Goal: Transaction & Acquisition: Purchase product/service

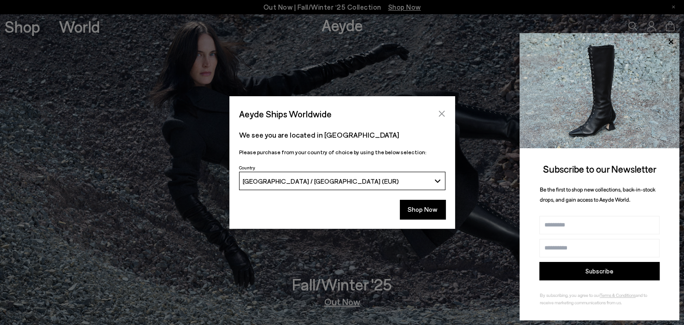
click at [440, 113] on icon "Close" at bounding box center [441, 114] width 6 height 6
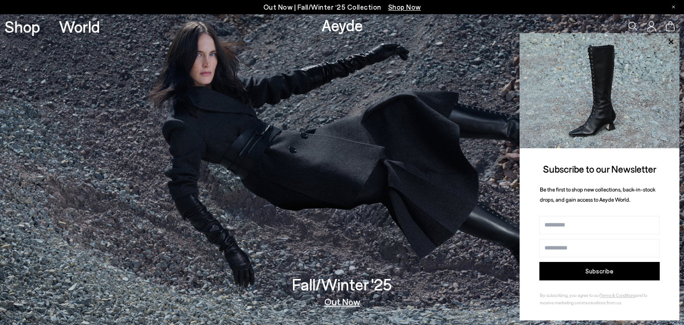
click at [339, 301] on link "Out Now" at bounding box center [342, 301] width 36 height 9
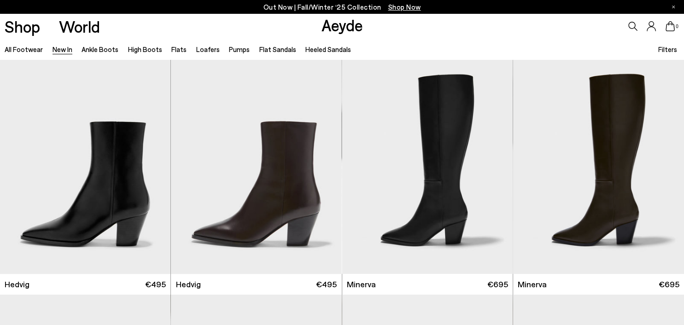
click at [663, 47] on span "Filters" at bounding box center [667, 49] width 19 height 8
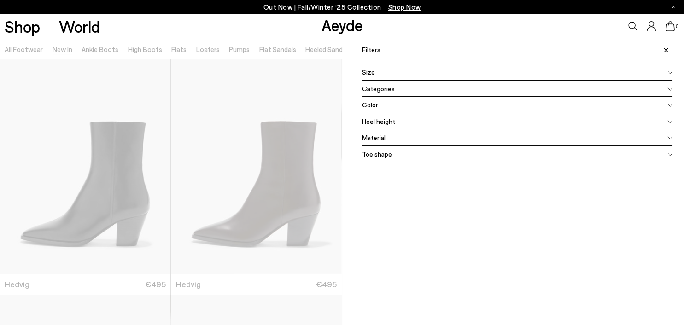
click at [372, 104] on span "Color" at bounding box center [370, 105] width 16 height 10
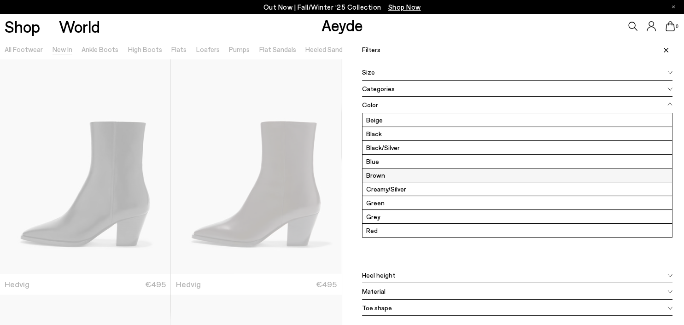
click at [376, 175] on label "Brown" at bounding box center [517, 175] width 310 height 13
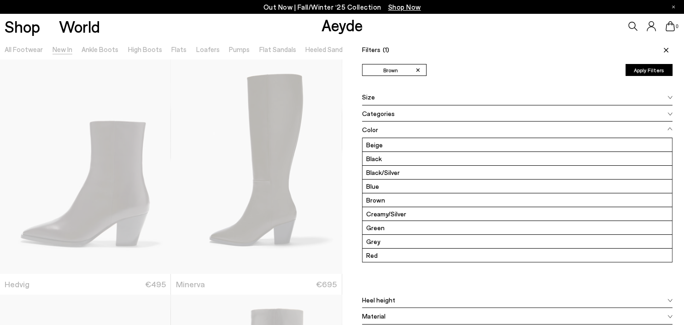
click at [165, 23] on div "Shop World Aeyde 0" at bounding box center [342, 26] width 684 height 25
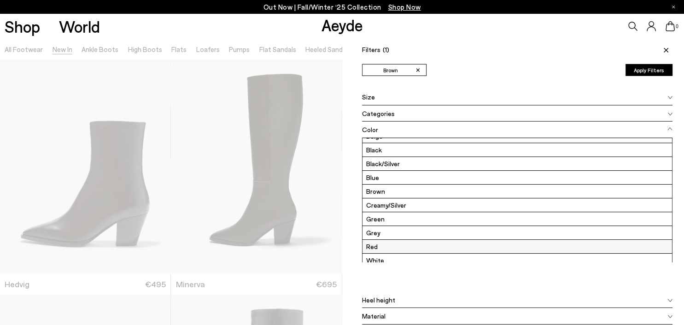
scroll to position [13, 0]
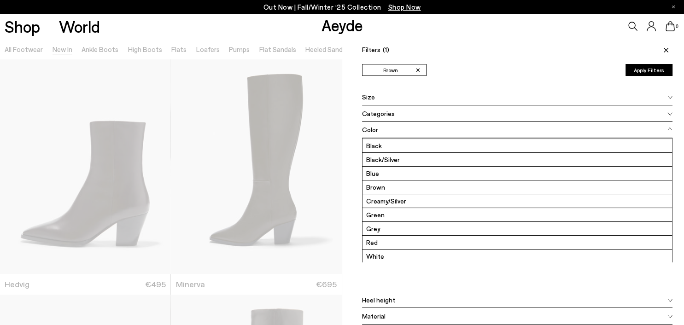
click at [651, 73] on button "Apply Filters" at bounding box center [648, 70] width 47 height 12
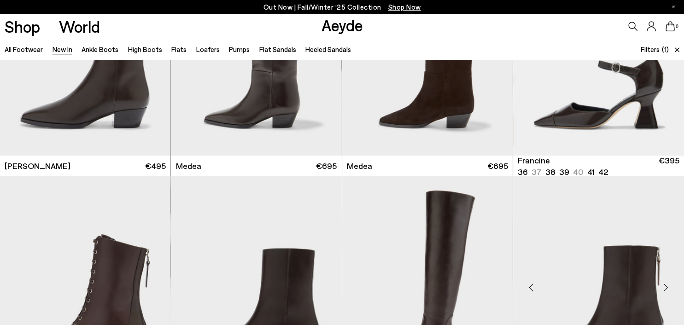
scroll to position [438, 0]
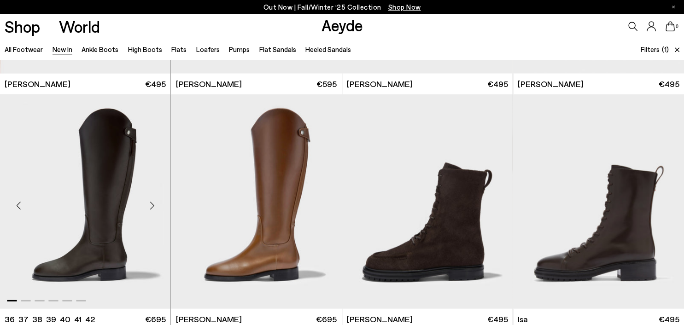
scroll to position [1848, 0]
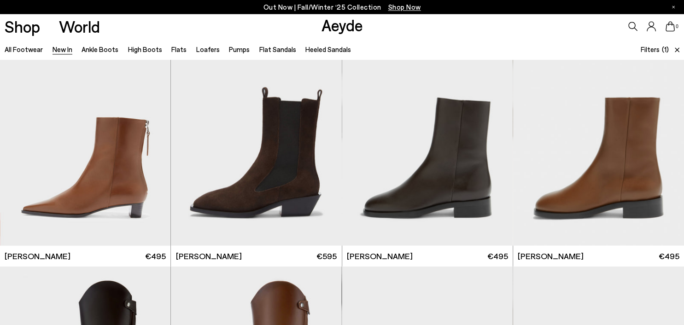
scroll to position [1605, 0]
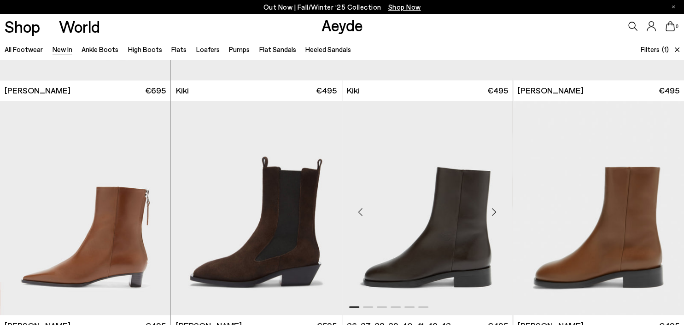
click at [477, 234] on img "1 / 6" at bounding box center [427, 208] width 170 height 215
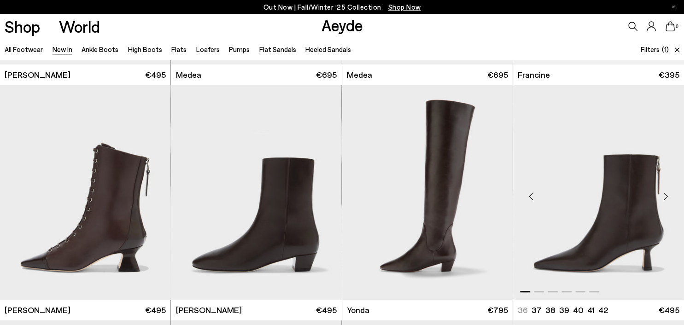
scroll to position [438, 0]
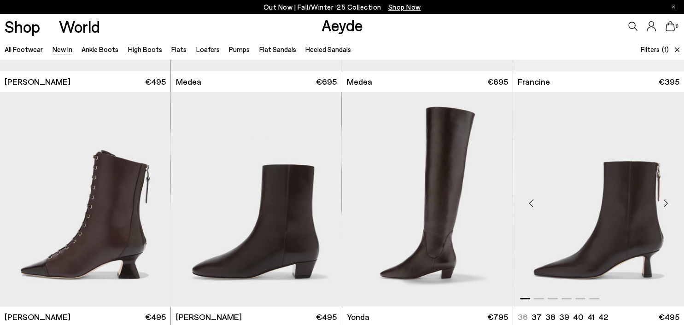
click at [612, 174] on img "1 / 6" at bounding box center [598, 199] width 171 height 215
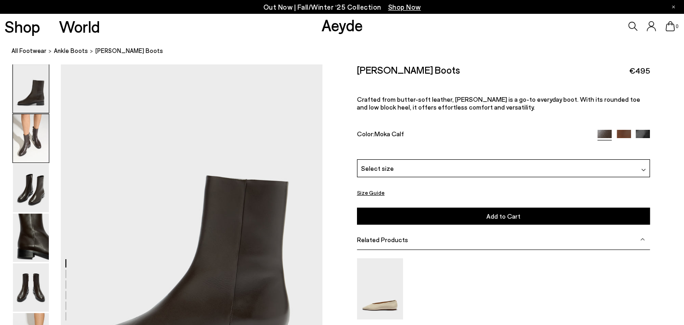
click at [36, 131] on img at bounding box center [31, 138] width 36 height 48
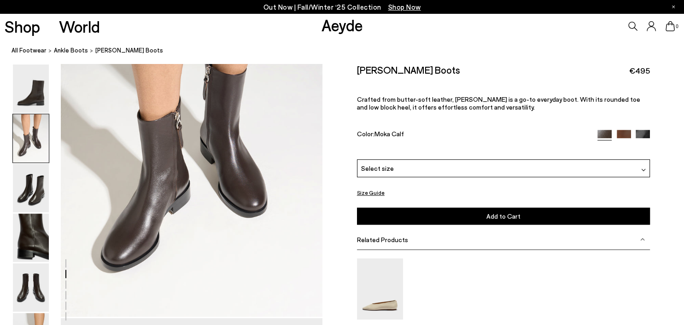
scroll to position [448, 0]
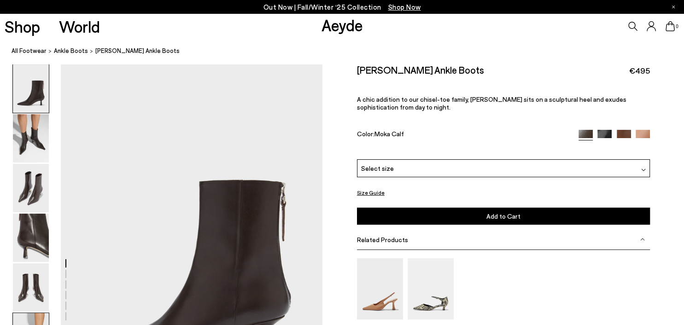
click at [32, 94] on img at bounding box center [31, 88] width 36 height 48
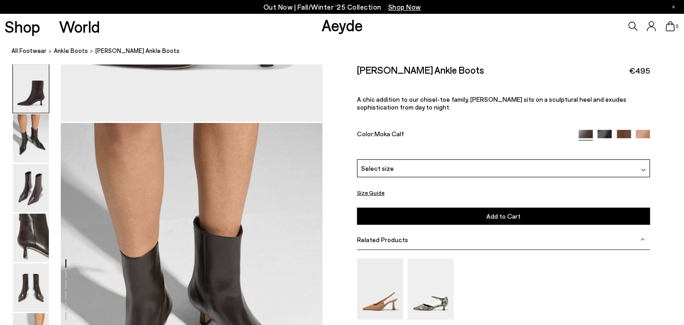
scroll to position [389, 0]
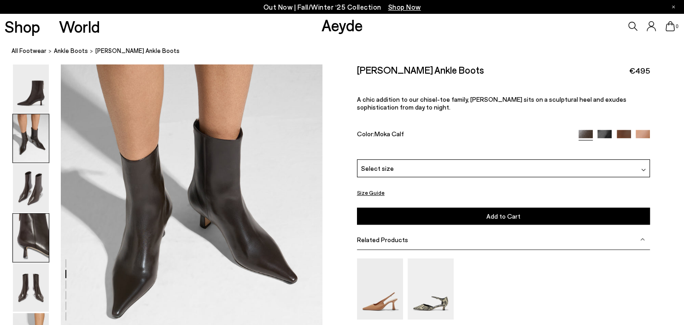
click at [32, 246] on img at bounding box center [31, 238] width 36 height 48
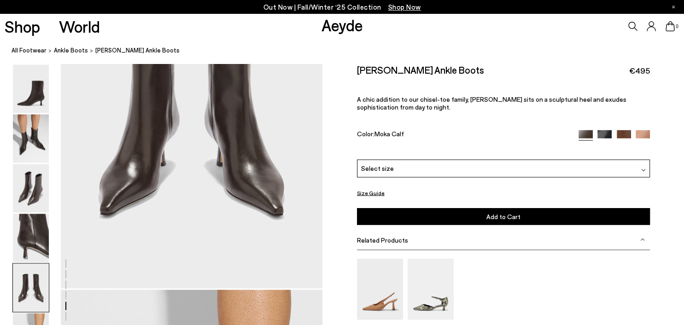
scroll to position [1538, 0]
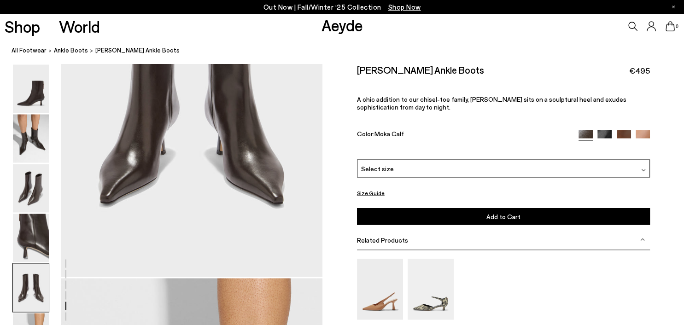
click at [402, 175] on div "Select size" at bounding box center [503, 168] width 293 height 18
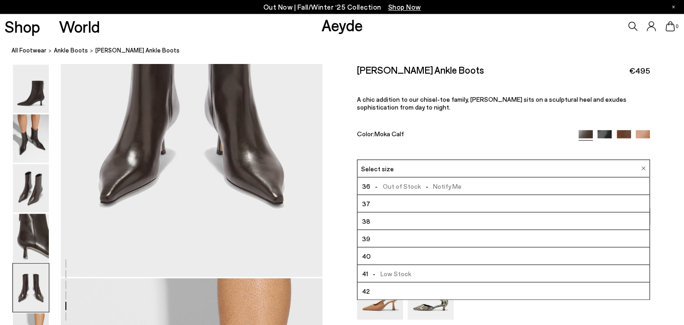
click at [382, 241] on li "39" at bounding box center [503, 239] width 292 height 18
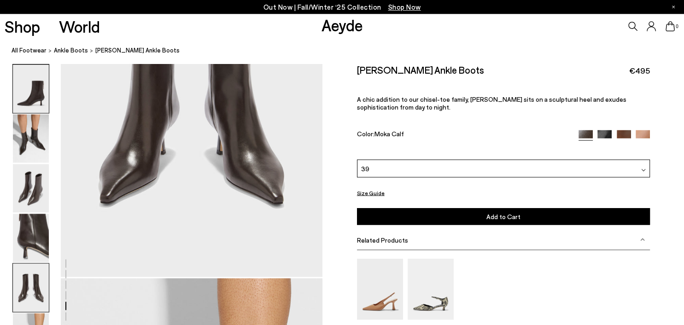
click at [29, 98] on img at bounding box center [31, 88] width 36 height 48
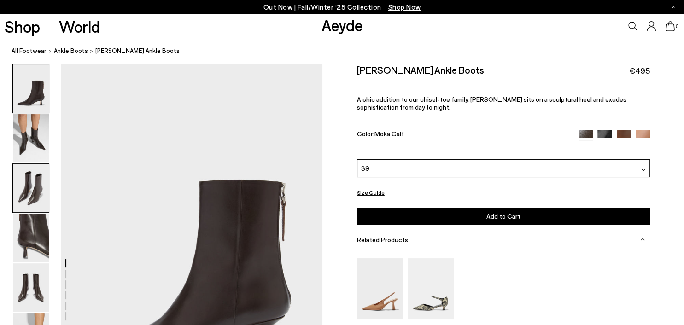
click at [43, 177] on img at bounding box center [31, 188] width 36 height 48
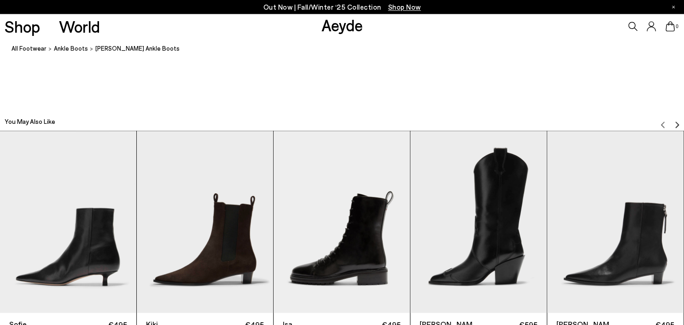
scroll to position [2161, 0]
